Goal: Task Accomplishment & Management: Complete application form

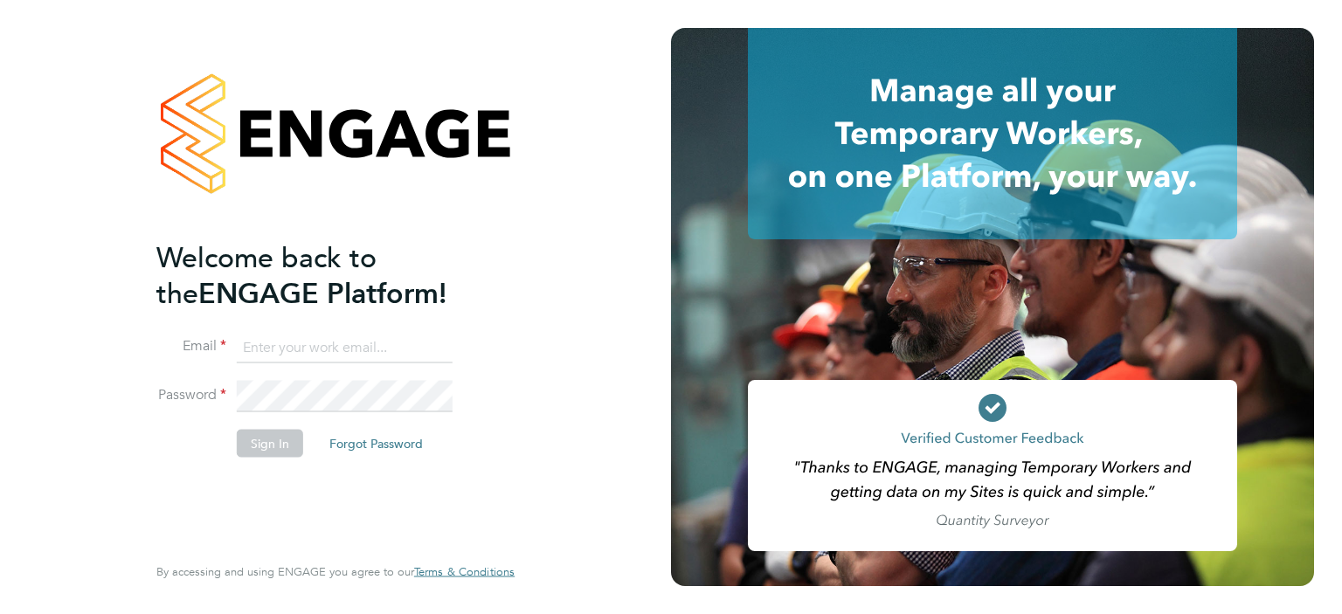
type input "michael.leslie@hmsworks.co.uk"
click at [276, 445] on button "Sign In" at bounding box center [270, 443] width 66 height 28
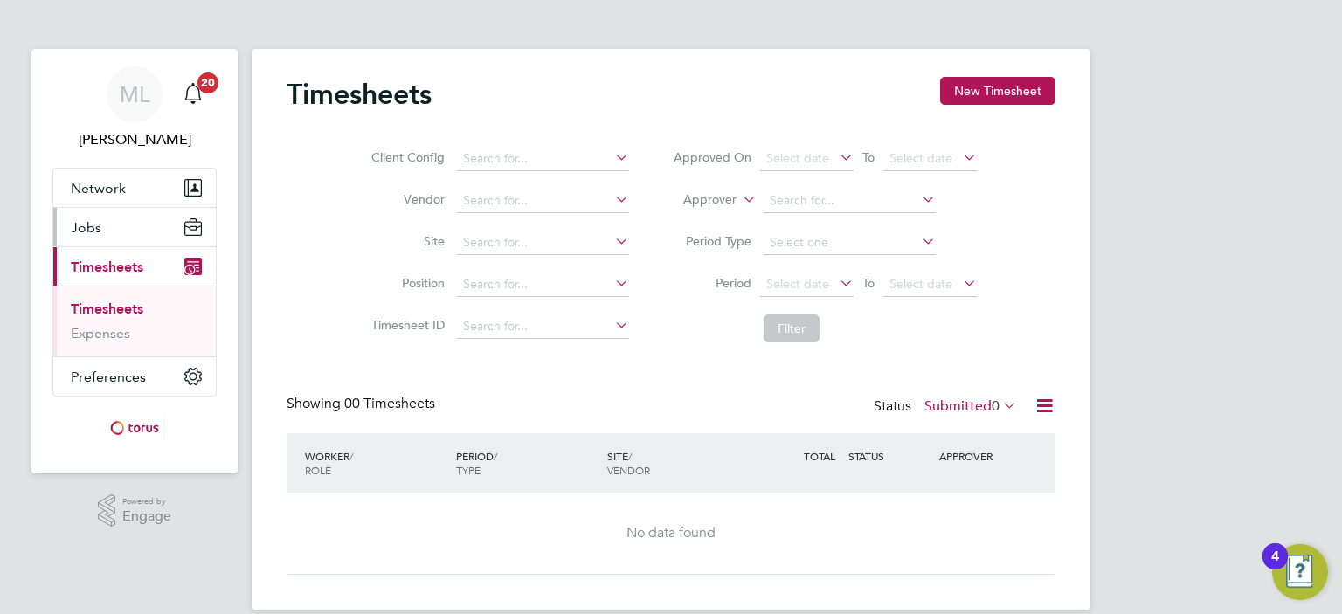
click at [99, 235] on button "Jobs" at bounding box center [134, 227] width 162 height 38
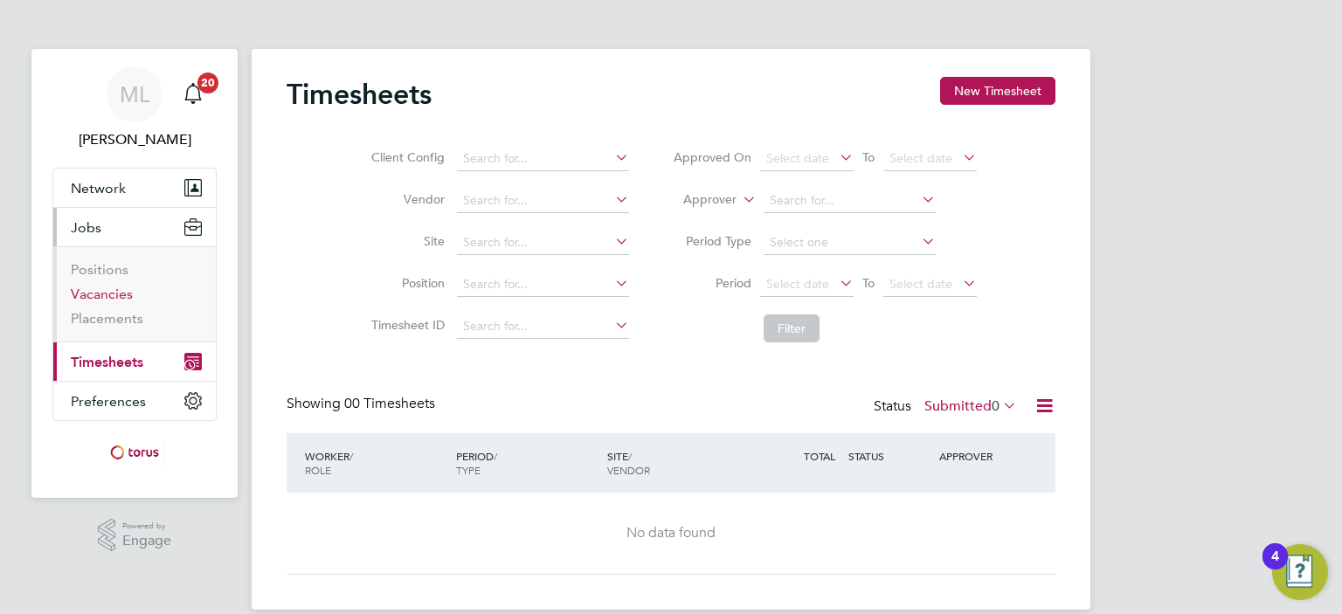
click at [98, 300] on link "Vacancies" at bounding box center [102, 294] width 62 height 17
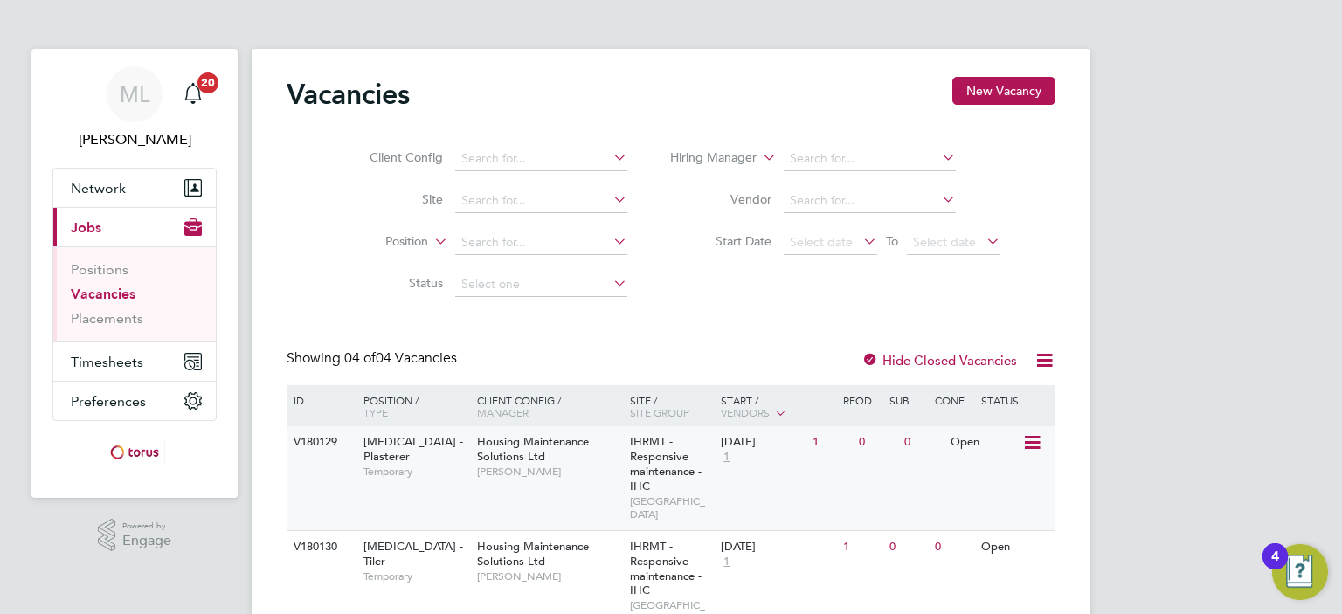
click at [544, 452] on div "Housing Maintenance Solutions Ltd Michael Leslie" at bounding box center [549, 456] width 153 height 60
